Goal: Task Accomplishment & Management: Use online tool/utility

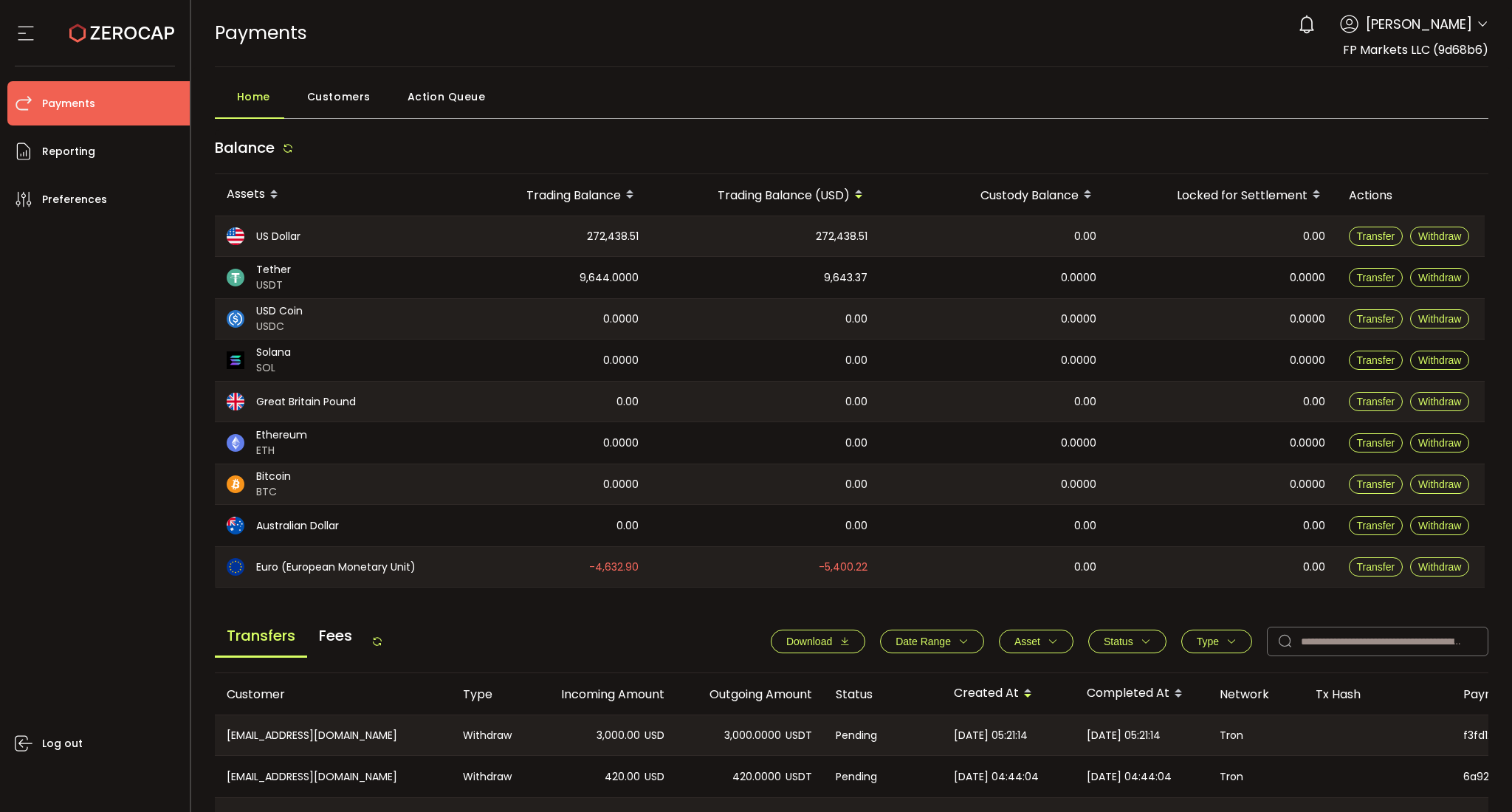
scroll to position [384, 0]
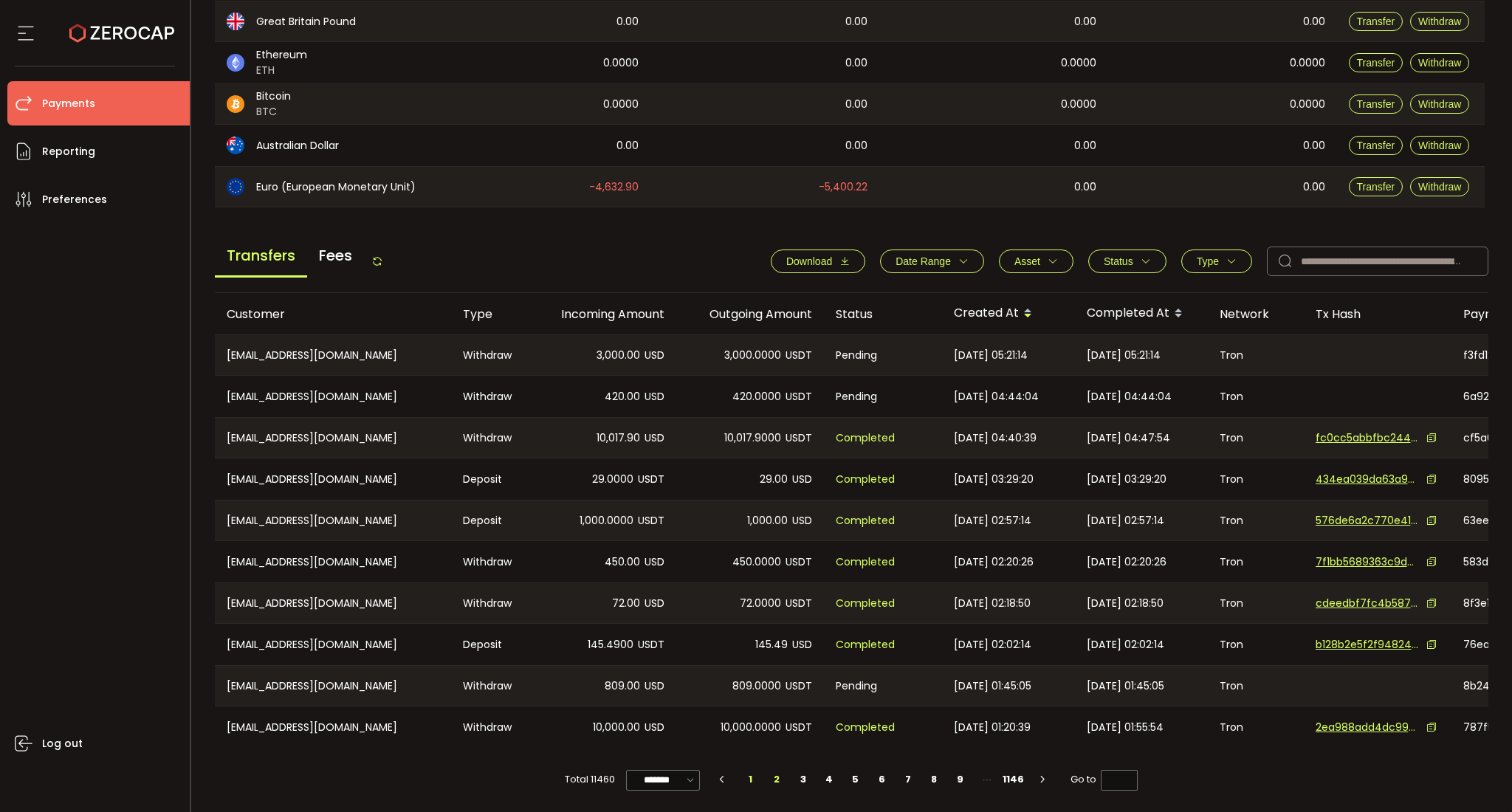
click at [772, 780] on li "2" at bounding box center [776, 779] width 27 height 21
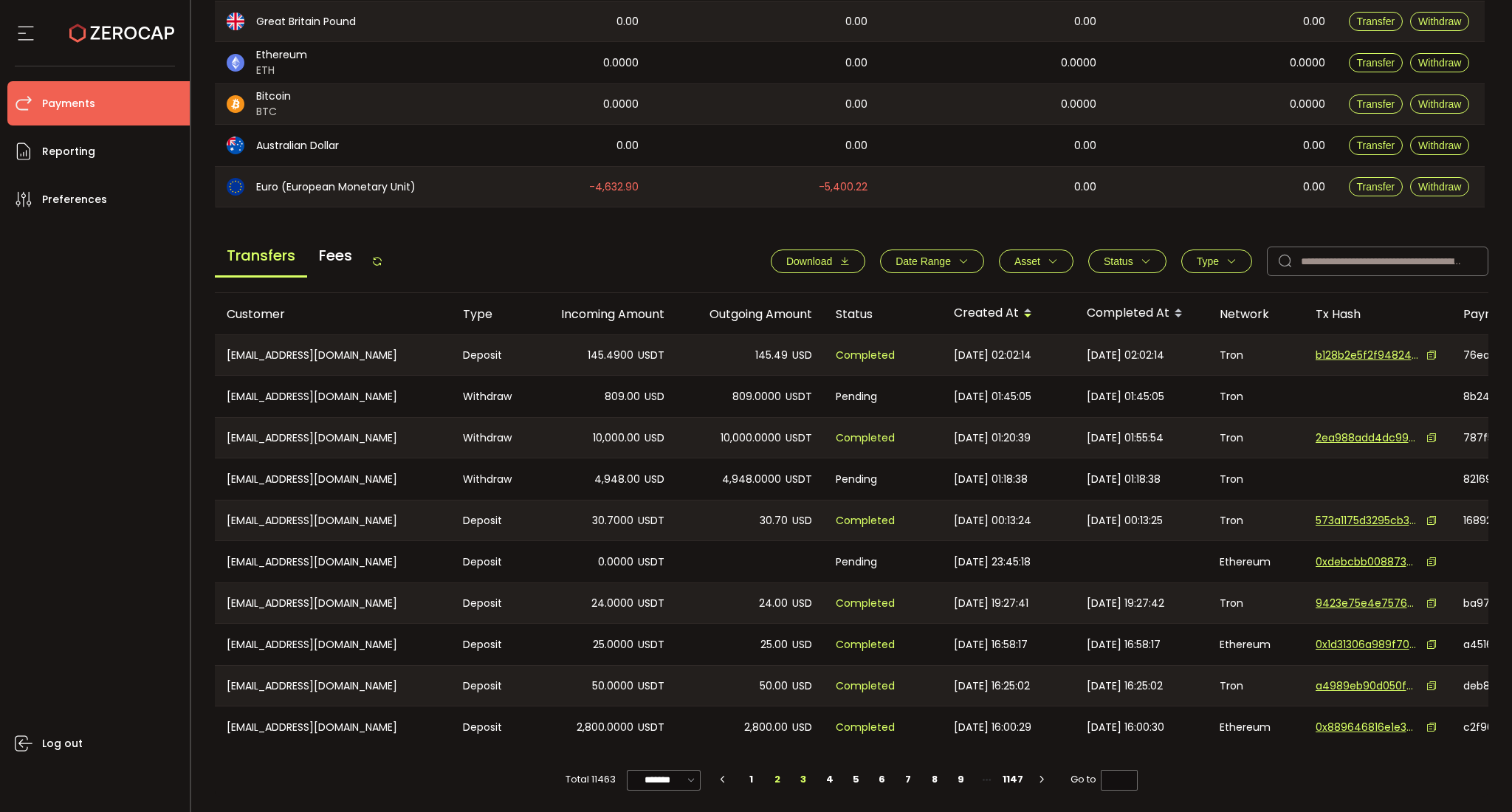
click at [795, 783] on li "3" at bounding box center [803, 779] width 27 height 21
type input "*"
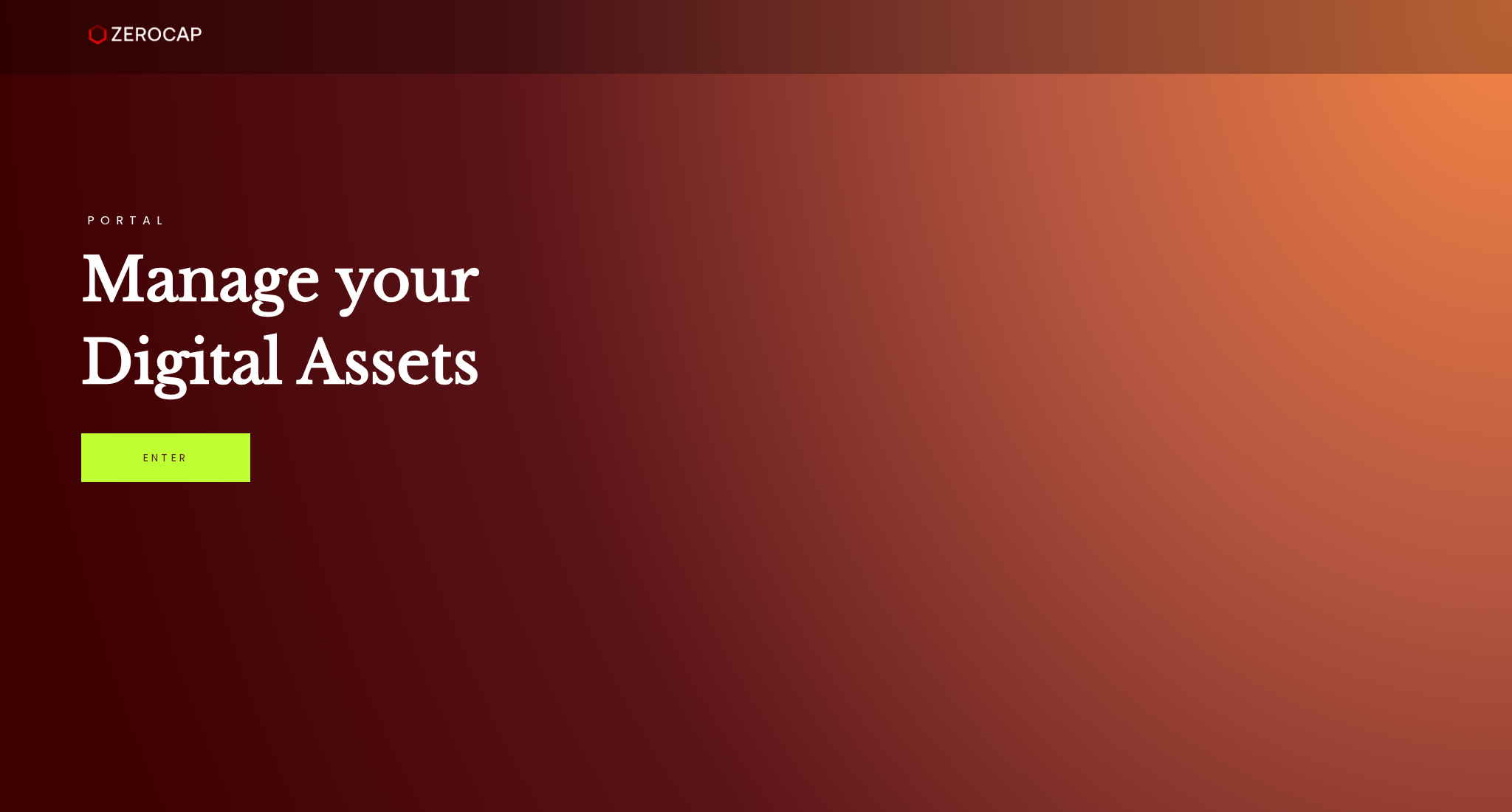
click at [168, 454] on link "Enter" at bounding box center [165, 457] width 169 height 48
